Goal: Task Accomplishment & Management: Complete application form

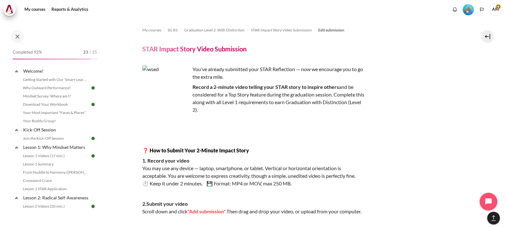
scroll to position [543, 0]
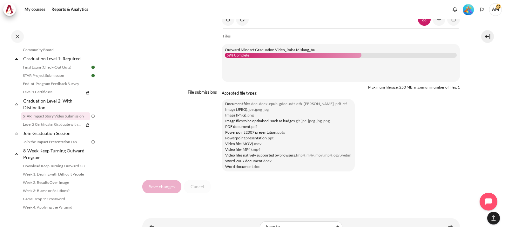
click at [145, 119] on div "File submissions File submissions" at bounding box center [301, 92] width 318 height 159
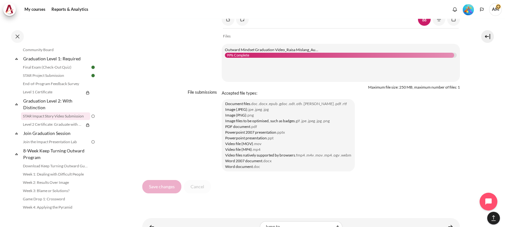
click at [156, 156] on div "File submissions File submissions" at bounding box center [301, 92] width 318 height 159
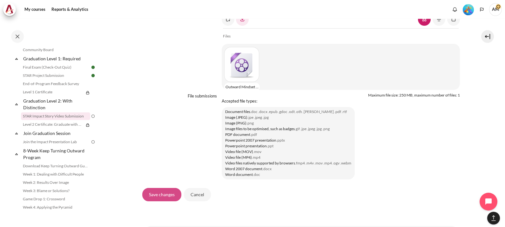
click at [156, 201] on input "Save changes" at bounding box center [161, 194] width 39 height 13
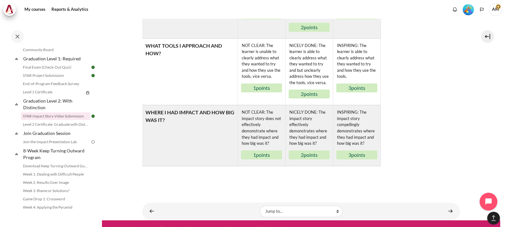
scroll to position [464, 0]
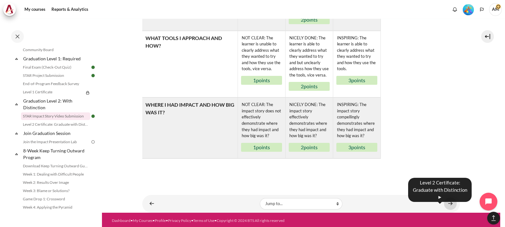
click at [447, 209] on link "Content" at bounding box center [450, 204] width 13 height 12
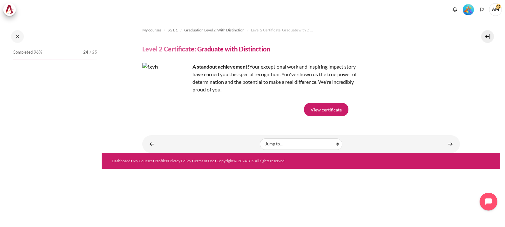
scroll to position [691, 0]
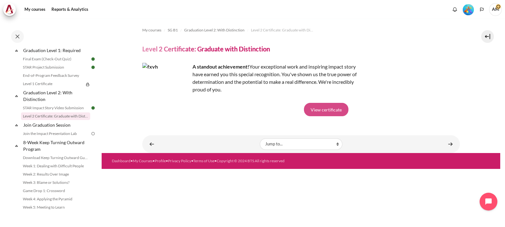
click at [324, 110] on link "View certificate" at bounding box center [326, 109] width 44 height 13
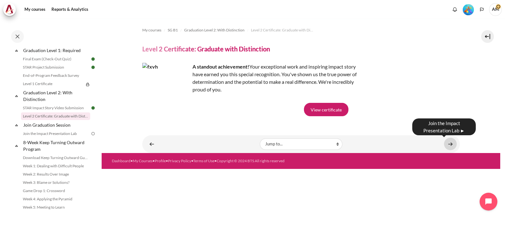
click at [453, 141] on link "Content" at bounding box center [450, 144] width 13 height 12
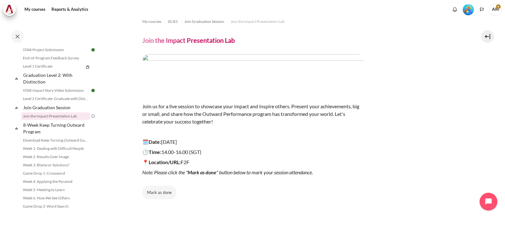
scroll to position [9, 0]
click at [41, 70] on link "Level 1 Certificate" at bounding box center [52, 67] width 63 height 8
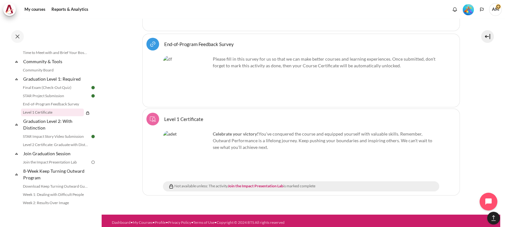
scroll to position [656, 0]
